Goal: Navigation & Orientation: Find specific page/section

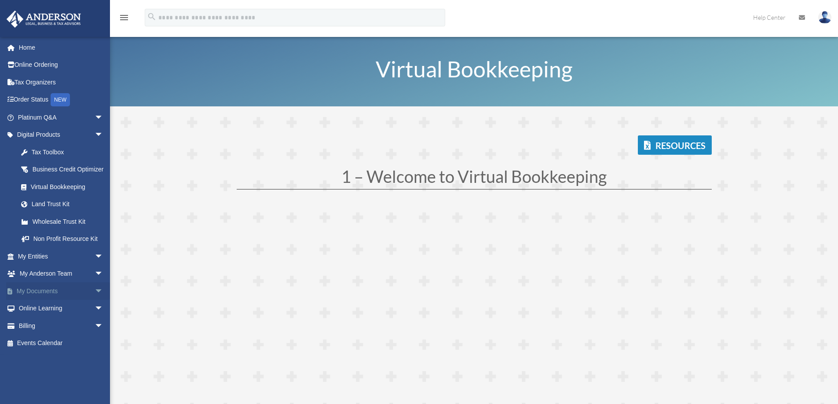
click at [95, 298] on span "arrow_drop_down" at bounding box center [104, 292] width 18 height 18
click at [36, 317] on link "Box" at bounding box center [64, 309] width 104 height 18
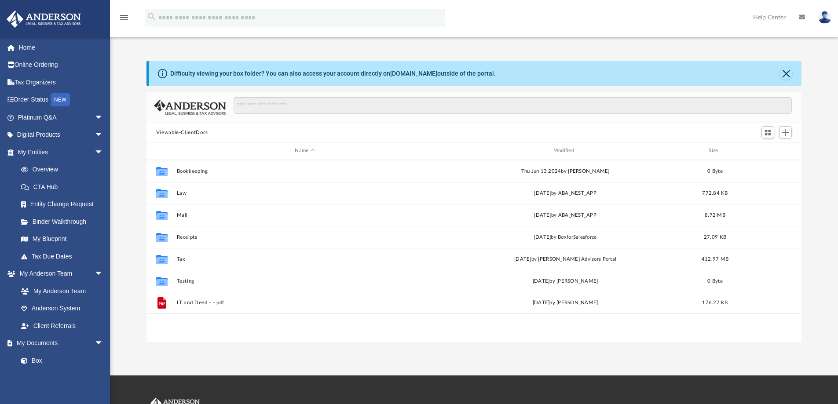
scroll to position [194, 649]
click at [179, 134] on button "Viewable-ClientDocs" at bounding box center [182, 133] width 52 height 8
